Goal: Navigation & Orientation: Understand site structure

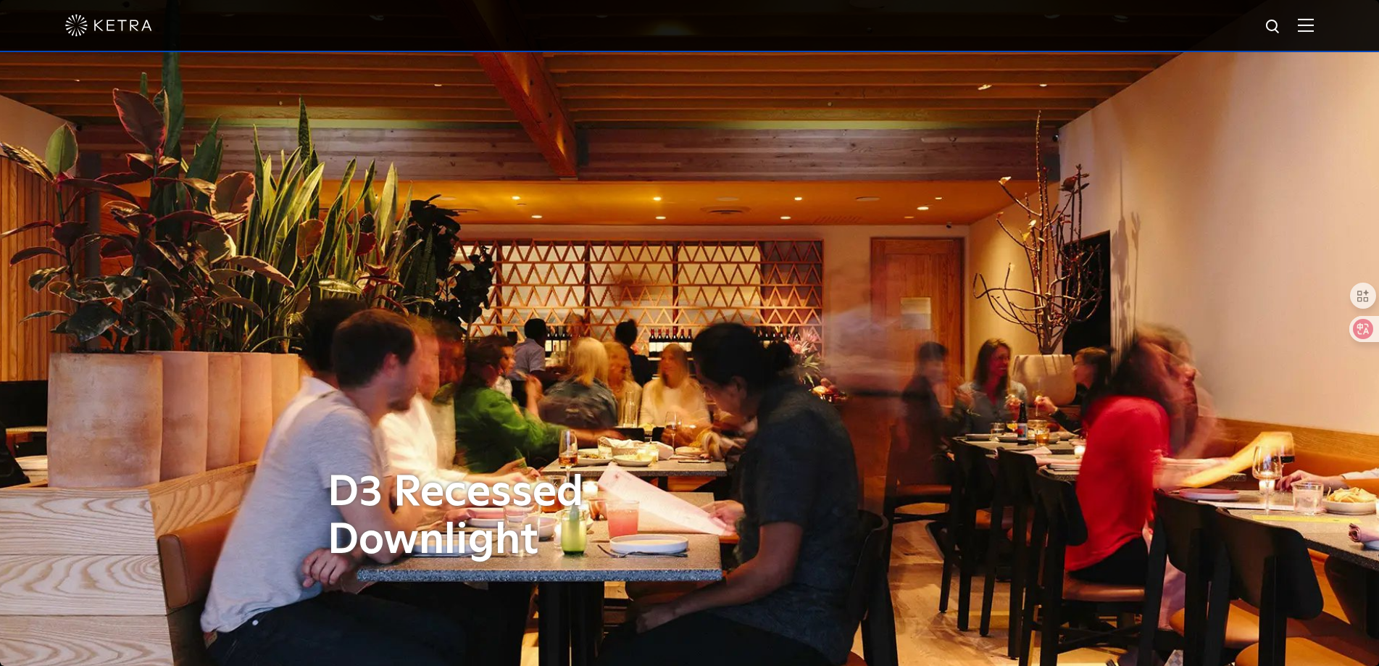
scroll to position [652, 0]
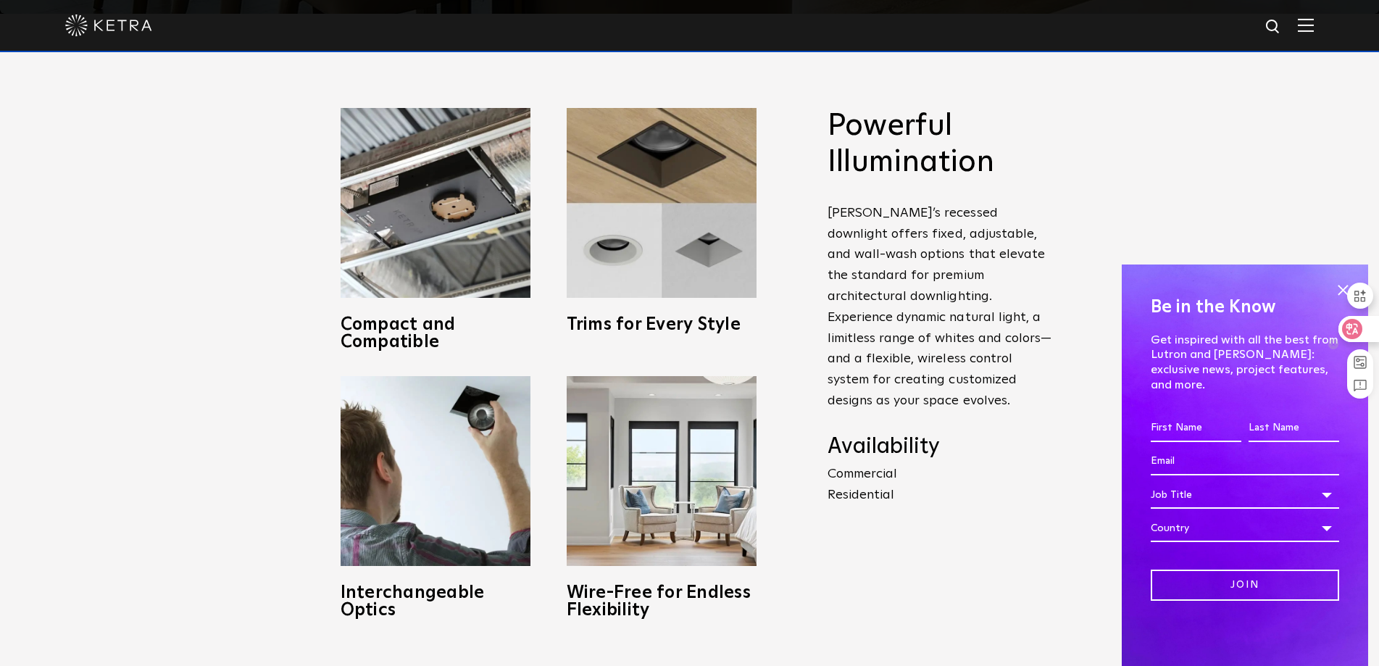
click at [1339, 306] on div at bounding box center [1354, 336] width 51 height 123
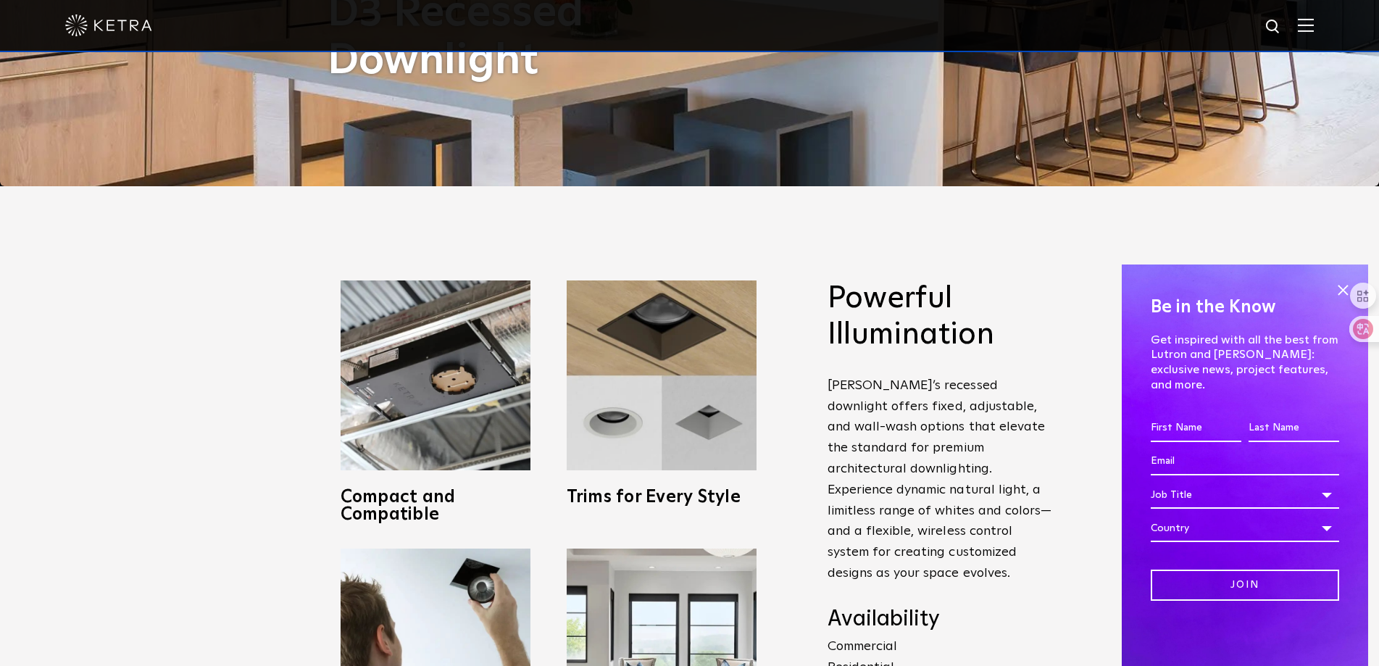
scroll to position [435, 0]
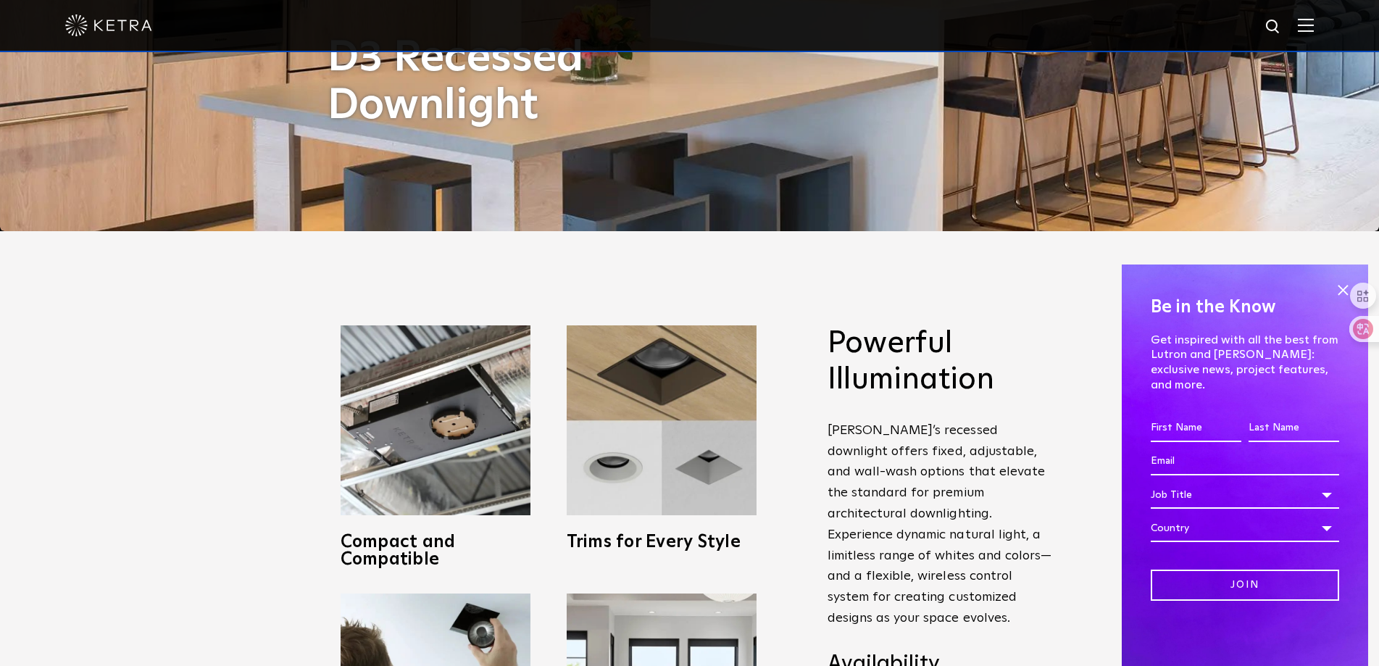
click at [1314, 24] on img at bounding box center [1306, 25] width 16 height 14
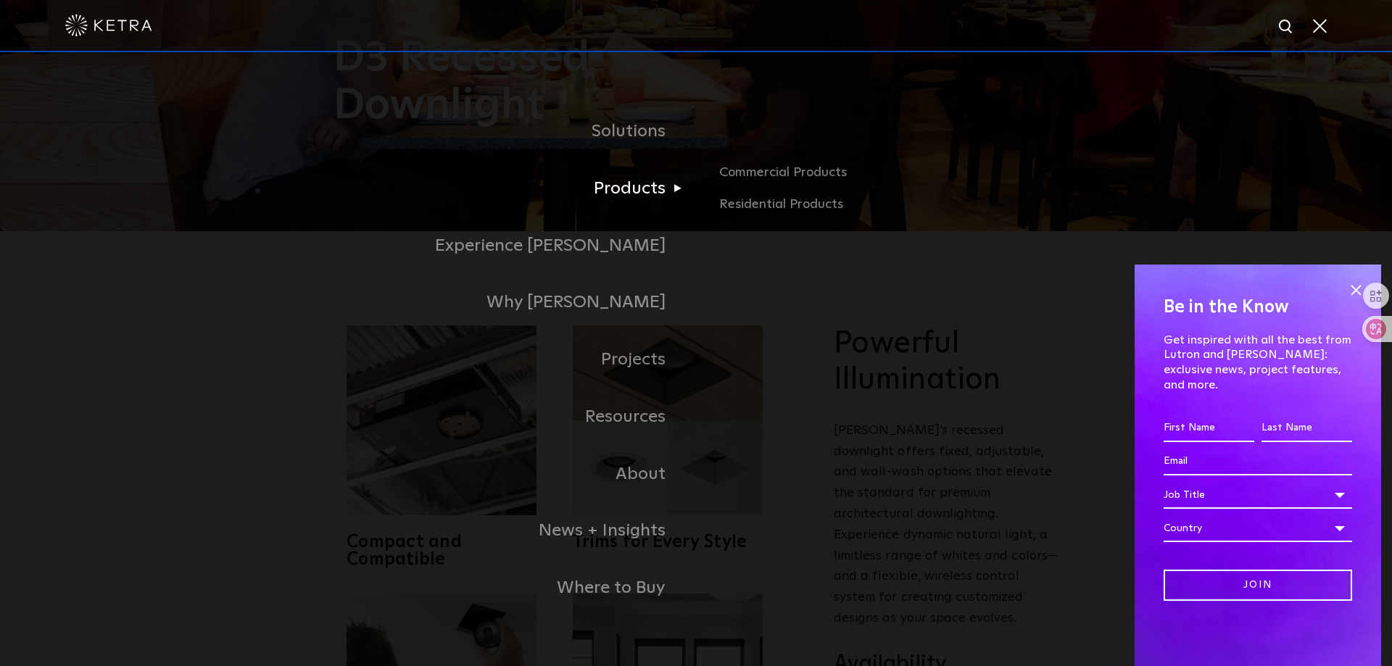
click at [619, 188] on link "Products" at bounding box center [514, 188] width 362 height 57
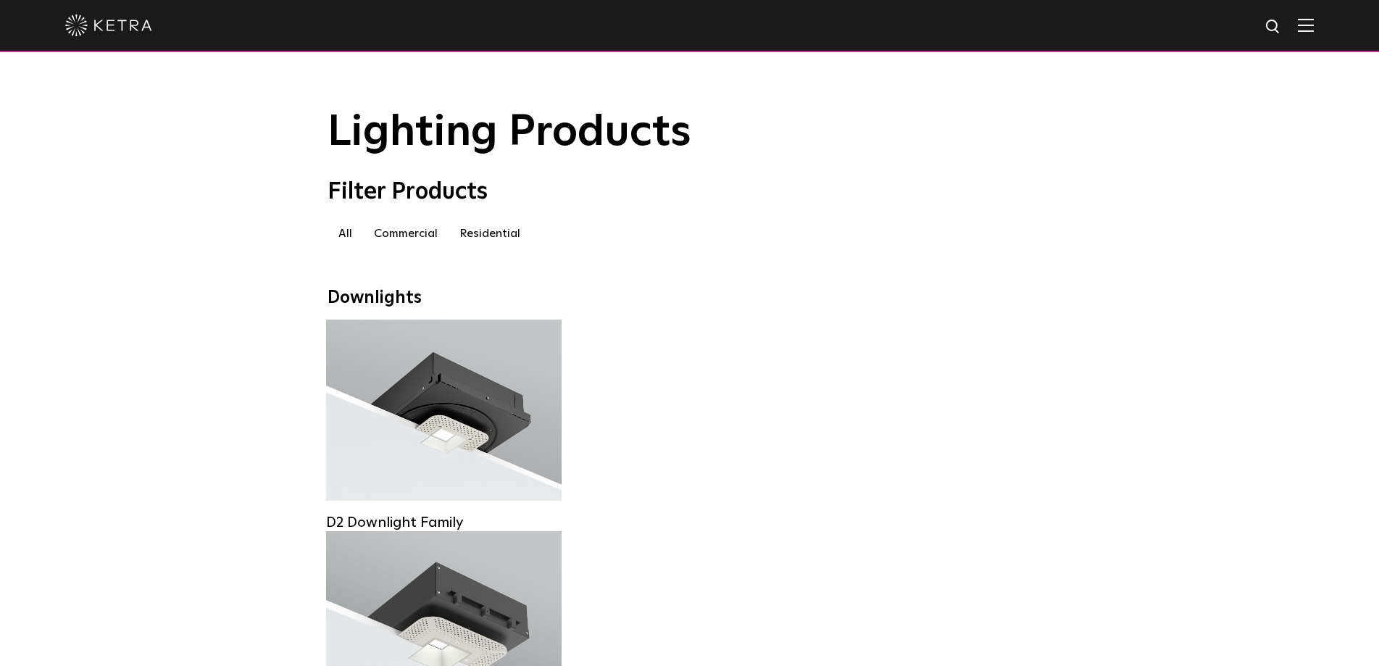
scroll to position [4471, 0]
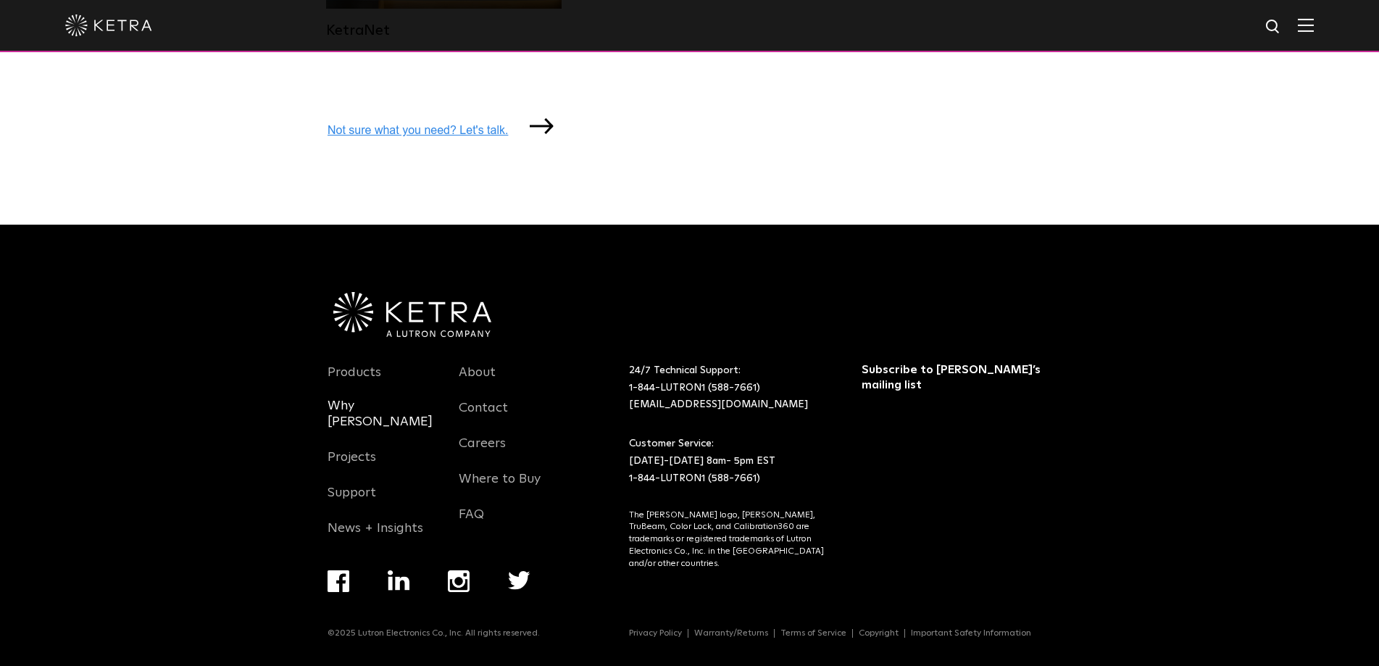
click at [364, 416] on link "Why [PERSON_NAME]" at bounding box center [383, 422] width 110 height 49
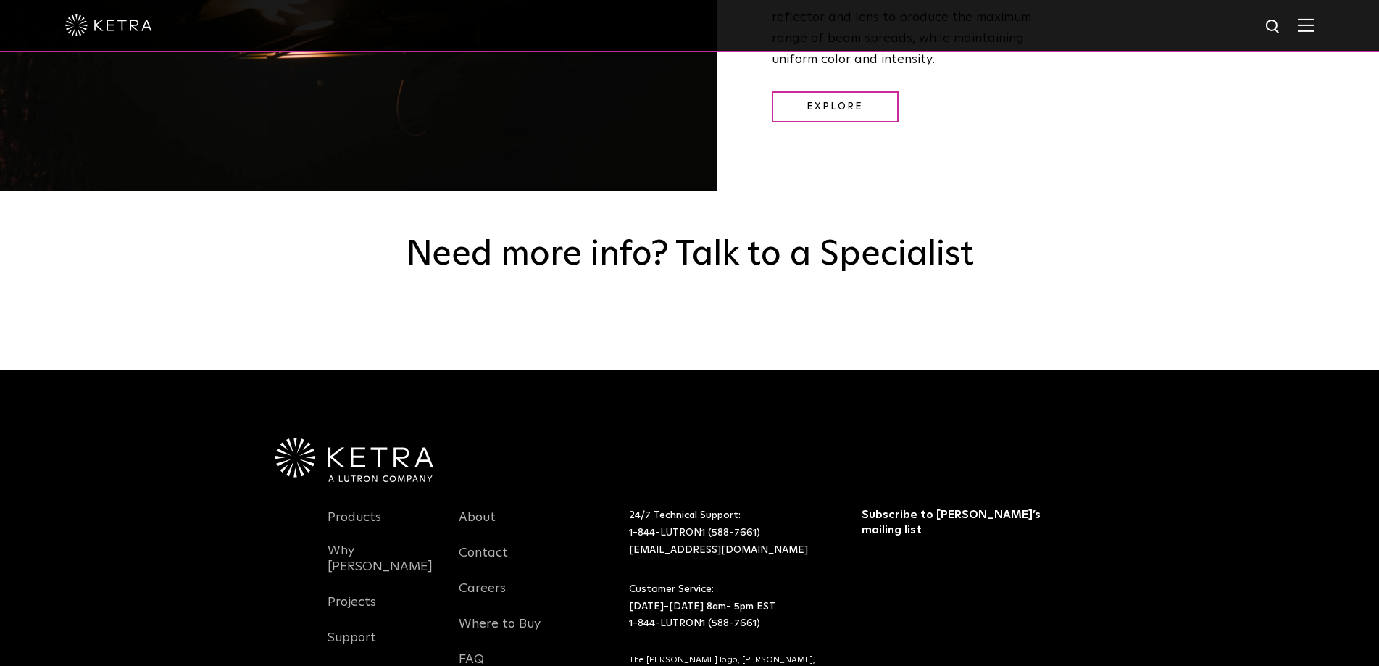
scroll to position [2377, 0]
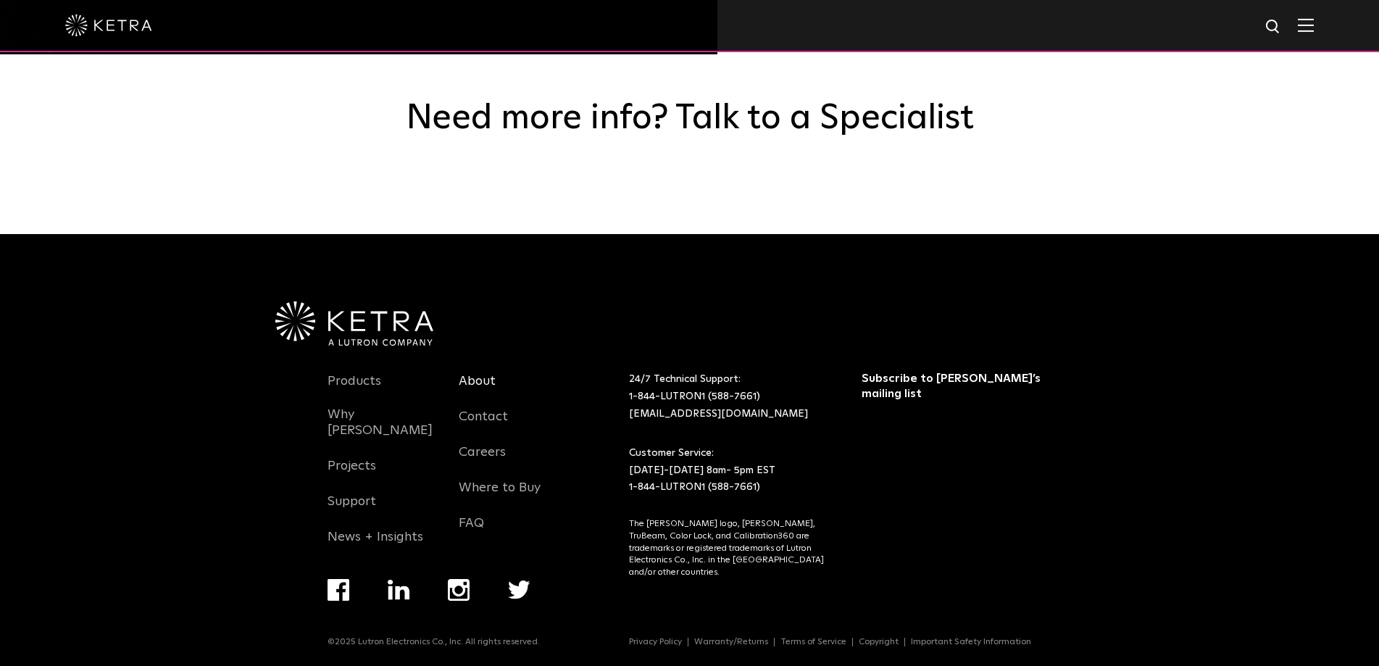
click at [477, 379] on link "About" at bounding box center [477, 389] width 37 height 33
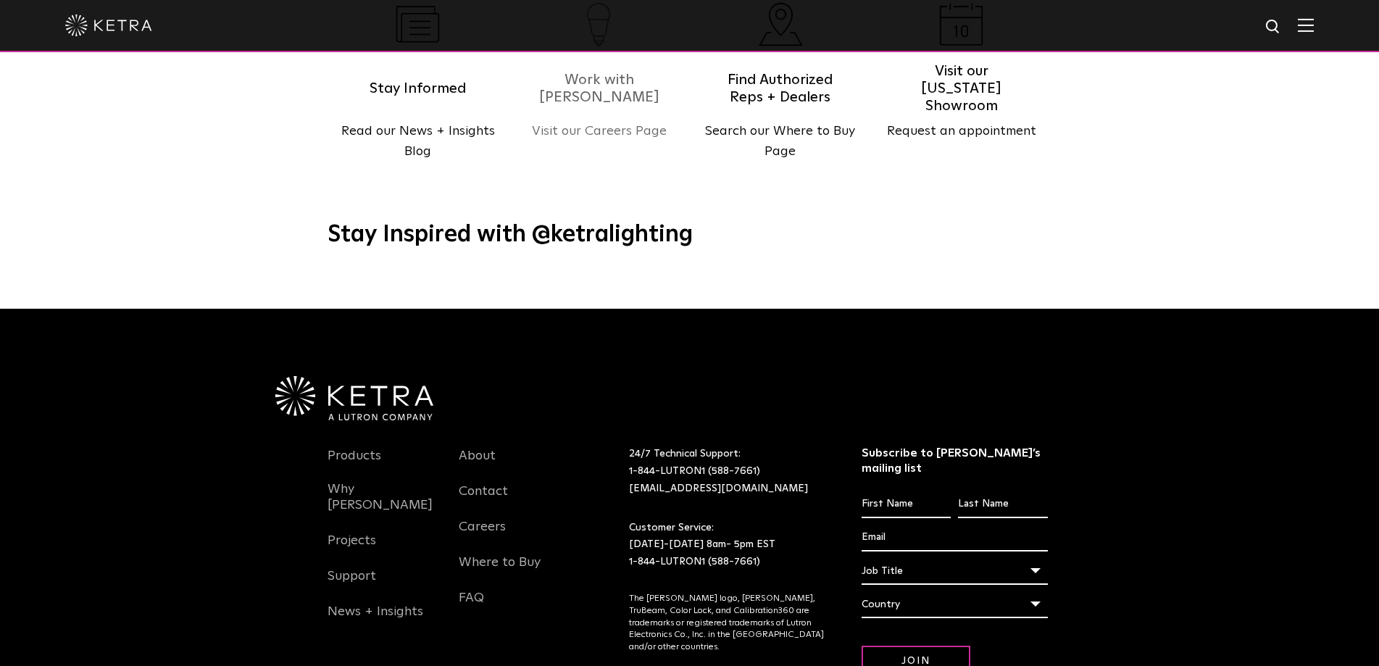
scroll to position [1882, 0]
